Goal: Information Seeking & Learning: Learn about a topic

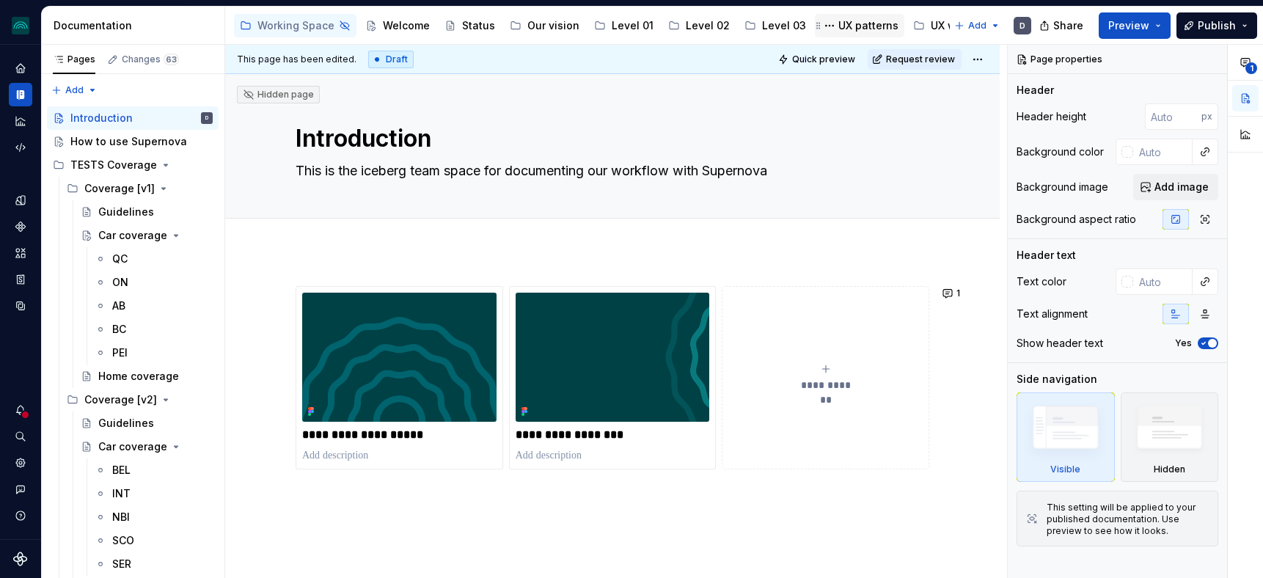
scroll to position [0, 200]
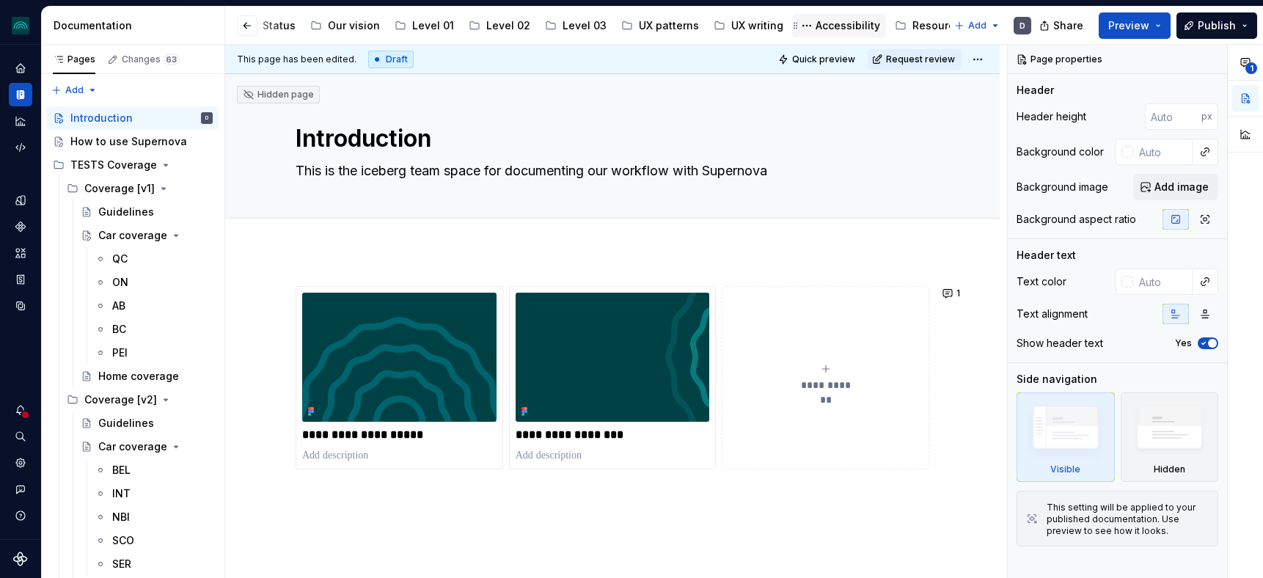
click at [829, 23] on div "Accessibility" at bounding box center [848, 25] width 65 height 15
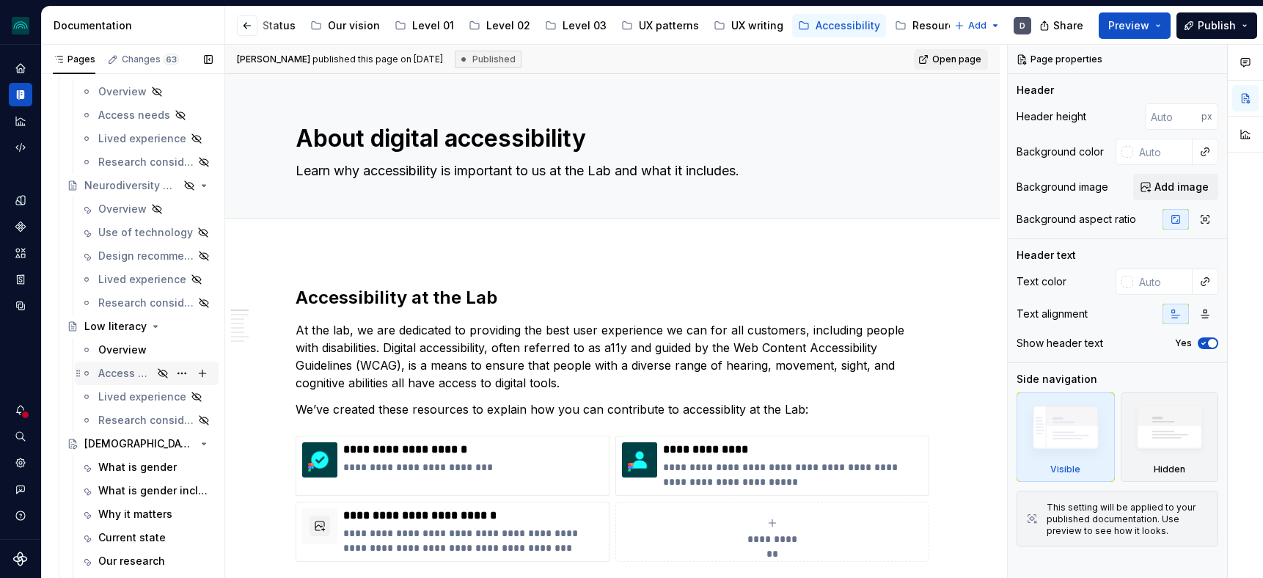
scroll to position [651, 0]
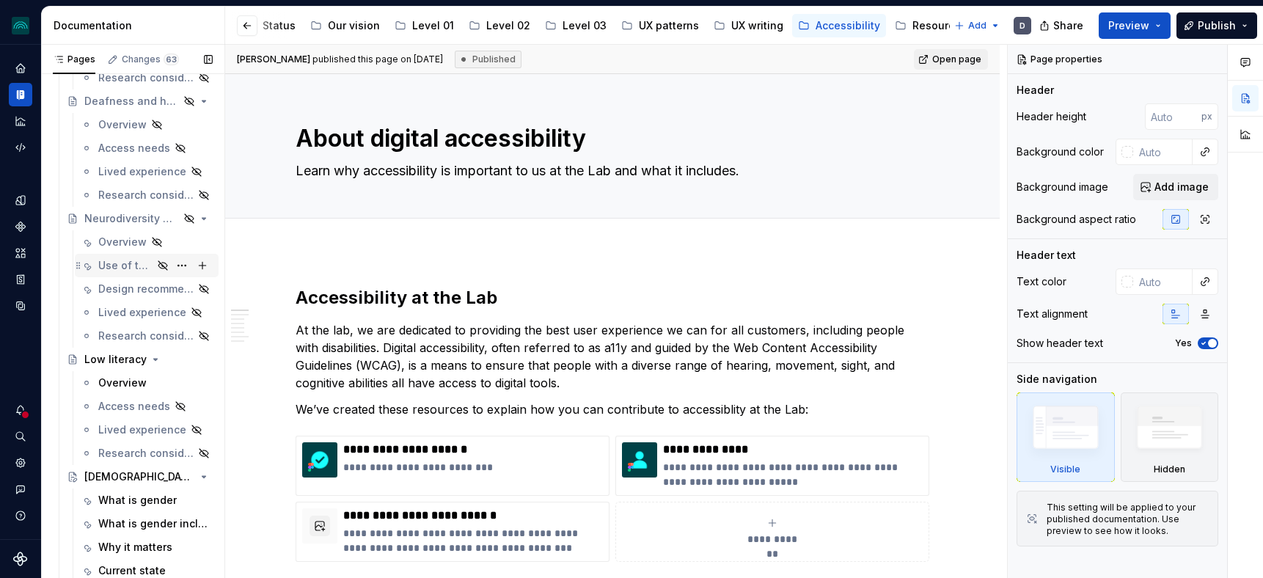
click at [120, 258] on div "Use of technology" at bounding box center [125, 265] width 54 height 15
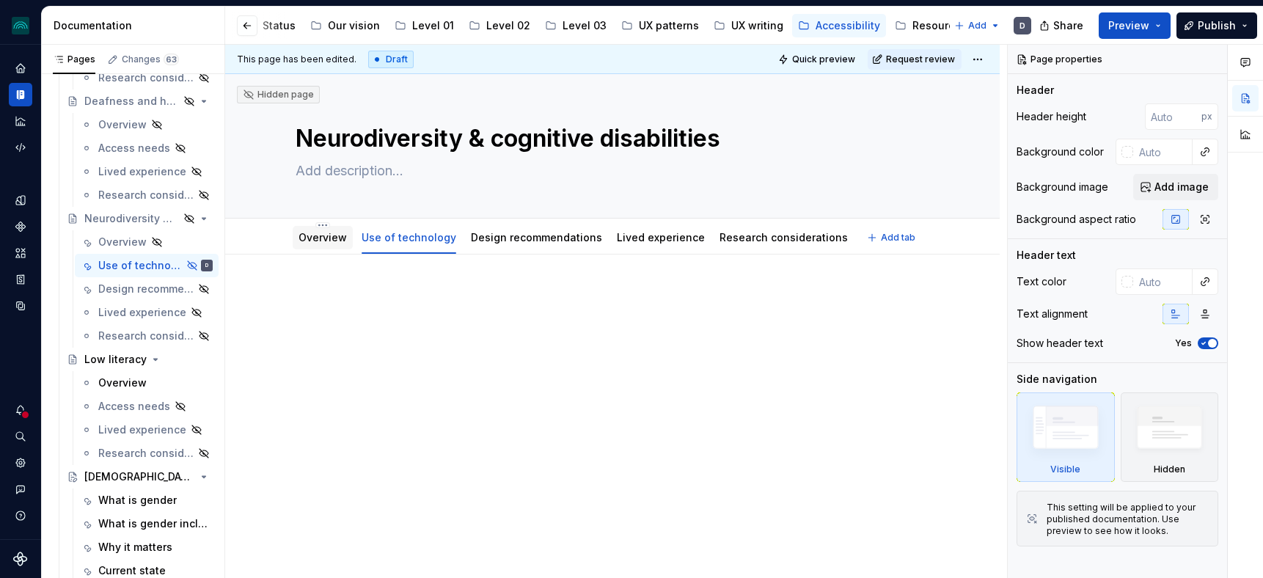
click at [336, 236] on link "Overview" at bounding box center [323, 237] width 48 height 12
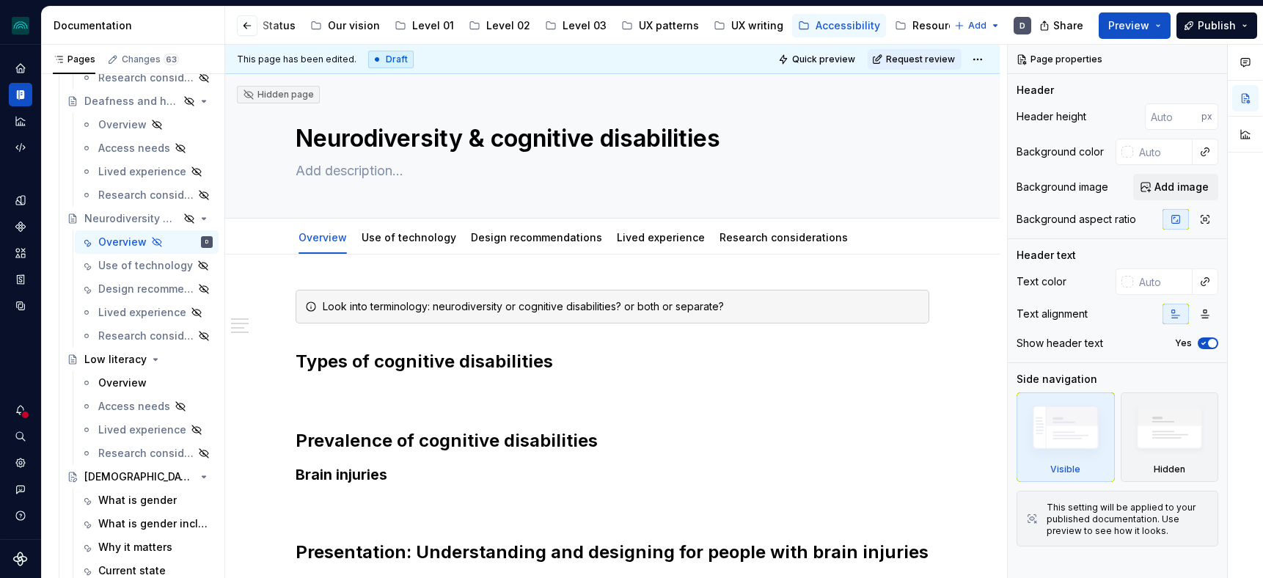
type textarea "*"
